Goal: Information Seeking & Learning: Learn about a topic

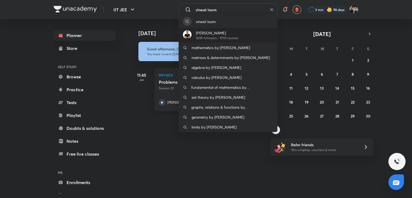
type input "vineet loom"
click at [222, 35] on p "[PERSON_NAME]" at bounding box center [217, 33] width 42 height 6
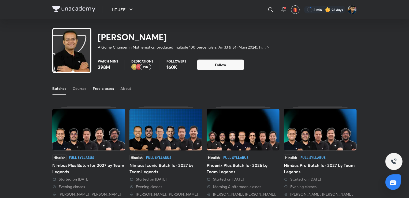
click at [105, 90] on div "Free classes" at bounding box center [103, 88] width 21 height 5
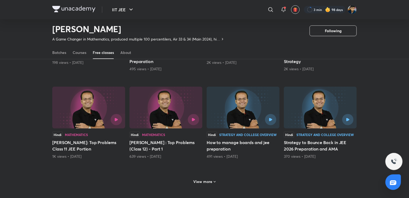
scroll to position [198, 0]
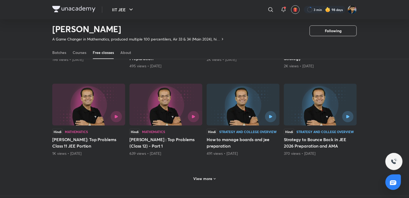
click at [200, 176] on h6 "View more" at bounding box center [203, 178] width 19 height 5
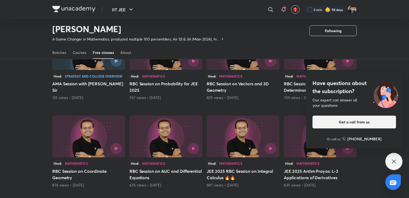
scroll to position [426, 0]
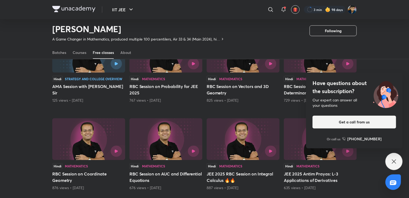
click at [71, 76] on div "Hindi Strategy and College Overview" at bounding box center [88, 79] width 73 height 6
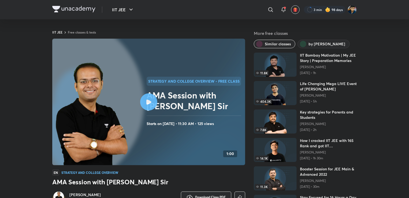
click at [150, 81] on div at bounding box center [194, 81] width 95 height 9
click at [267, 64] on img at bounding box center [275, 65] width 43 height 24
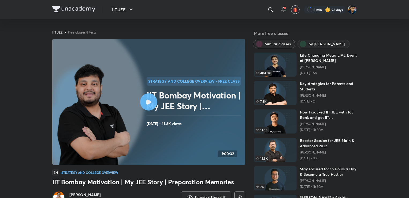
click at [270, 122] on img at bounding box center [275, 121] width 43 height 24
click at [274, 120] on img at bounding box center [275, 121] width 43 height 24
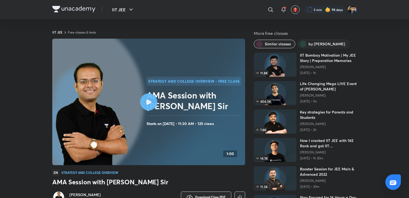
click at [101, 74] on img at bounding box center [92, 114] width 73 height 105
click at [146, 104] on div at bounding box center [148, 101] width 17 height 17
click at [150, 102] on icon at bounding box center [148, 101] width 5 height 5
click at [190, 57] on rect at bounding box center [148, 102] width 193 height 127
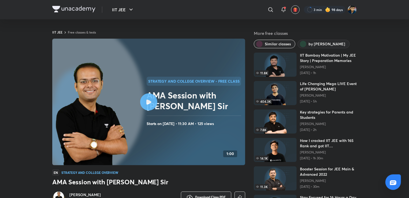
click at [160, 91] on h2 "AMA Session with [PERSON_NAME] Sir" at bounding box center [195, 100] width 97 height 21
click at [151, 106] on div at bounding box center [148, 101] width 17 height 17
click at [175, 99] on h2 "AMA Session with [PERSON_NAME] Sir" at bounding box center [195, 100] width 97 height 21
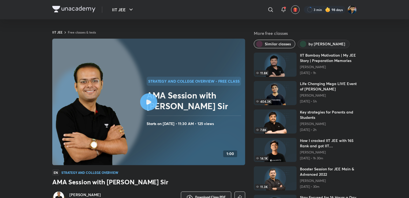
click at [150, 104] on icon at bounding box center [148, 101] width 5 height 5
drag, startPoint x: 0, startPoint y: 0, endPoint x: 149, endPoint y: 104, distance: 181.7
click at [149, 104] on icon at bounding box center [148, 101] width 5 height 5
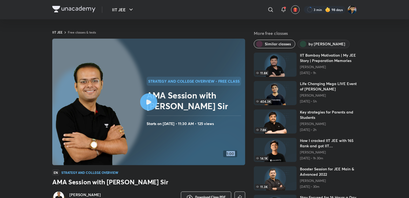
click at [149, 104] on icon at bounding box center [148, 101] width 5 height 5
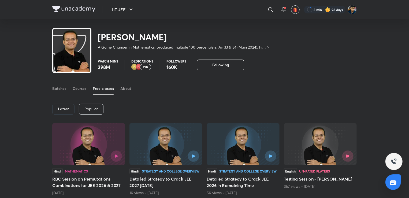
drag, startPoint x: 87, startPoint y: 108, endPoint x: 100, endPoint y: 110, distance: 13.3
click at [86, 108] on p "Popular" at bounding box center [90, 109] width 13 height 4
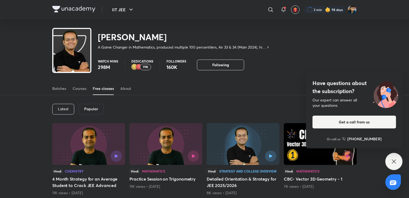
click at [82, 106] on div "Popular" at bounding box center [91, 109] width 25 height 11
click at [69, 110] on div "Latest" at bounding box center [63, 109] width 22 height 11
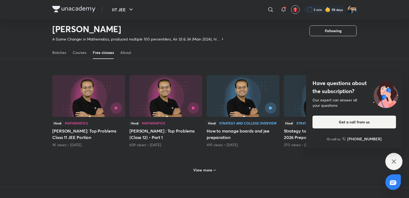
scroll to position [209, 0]
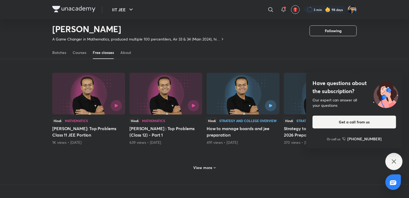
click at [202, 169] on h6 "View more" at bounding box center [203, 167] width 19 height 5
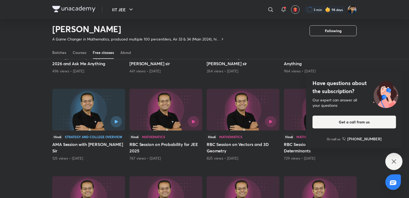
scroll to position [368, 0]
click at [100, 105] on img at bounding box center [88, 109] width 73 height 42
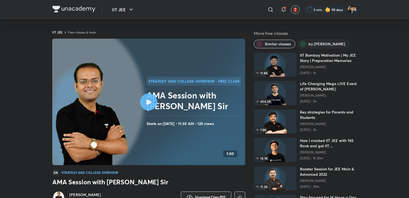
click at [156, 105] on div at bounding box center [148, 101] width 17 height 17
click at [151, 107] on div at bounding box center [148, 101] width 17 height 17
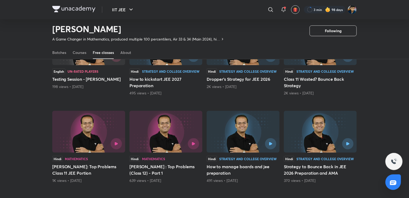
scroll to position [173, 0]
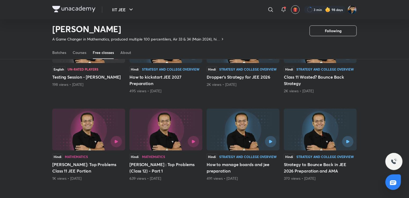
click at [303, 135] on img at bounding box center [320, 130] width 73 height 42
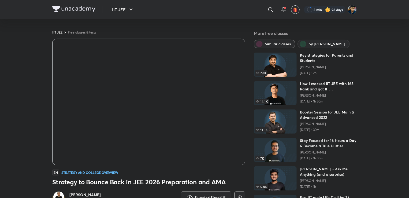
click at [281, 86] on img at bounding box center [275, 93] width 43 height 24
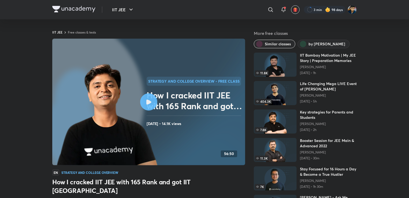
click at [277, 177] on img at bounding box center [275, 178] width 43 height 24
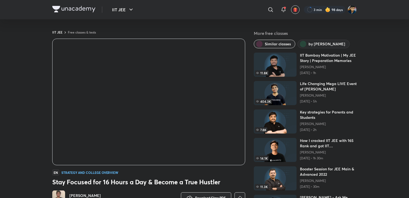
click at [315, 39] on div "More free classes Similar classes by [PERSON_NAME] 11.8K IIT Bombay Motivation …" at bounding box center [305, 131] width 103 height 202
click at [314, 45] on span "by [PERSON_NAME]" at bounding box center [327, 43] width 37 height 5
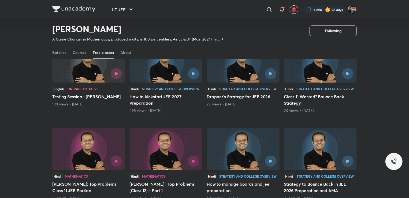
scroll to position [154, 0]
